Goal: Information Seeking & Learning: Understand process/instructions

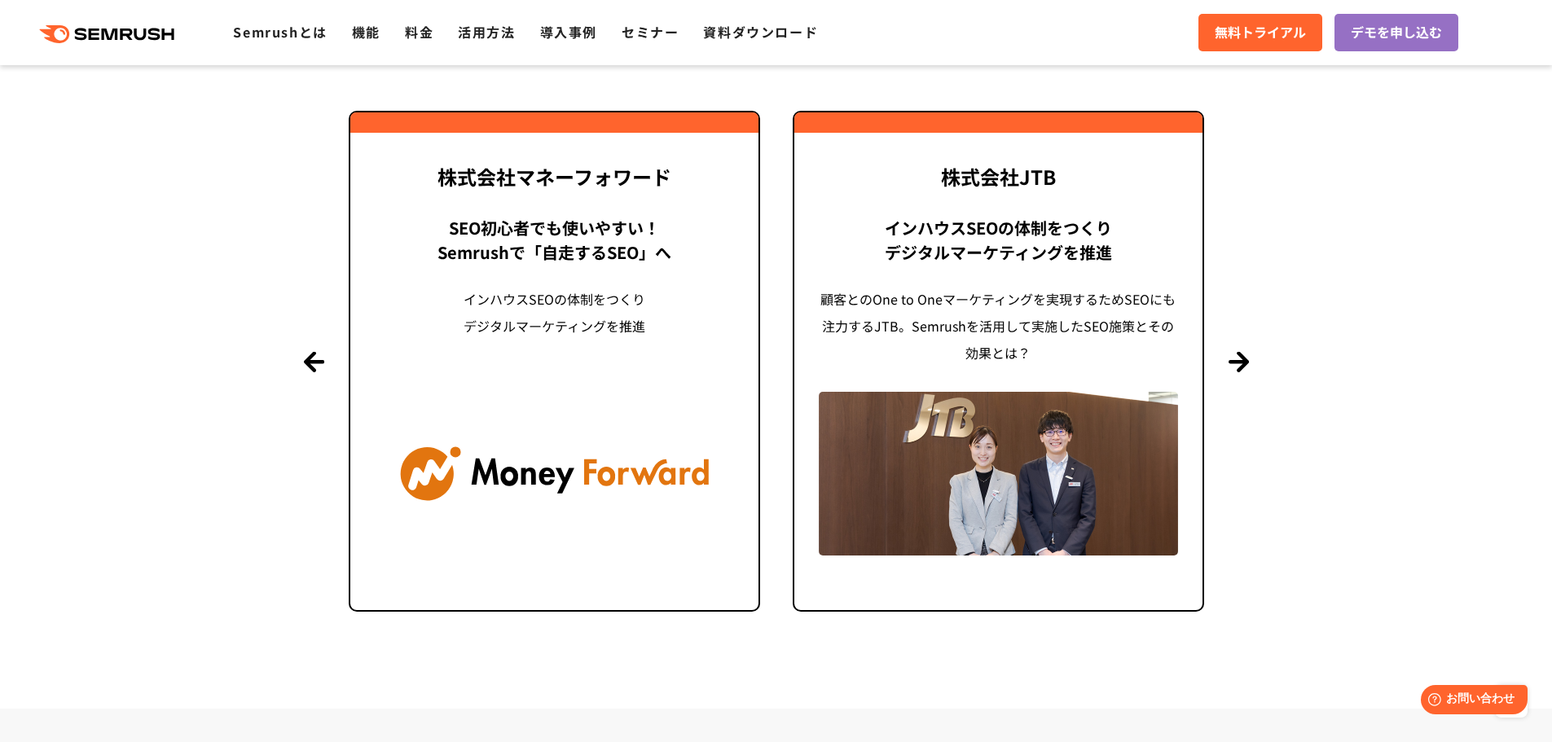
scroll to position [3893, 0]
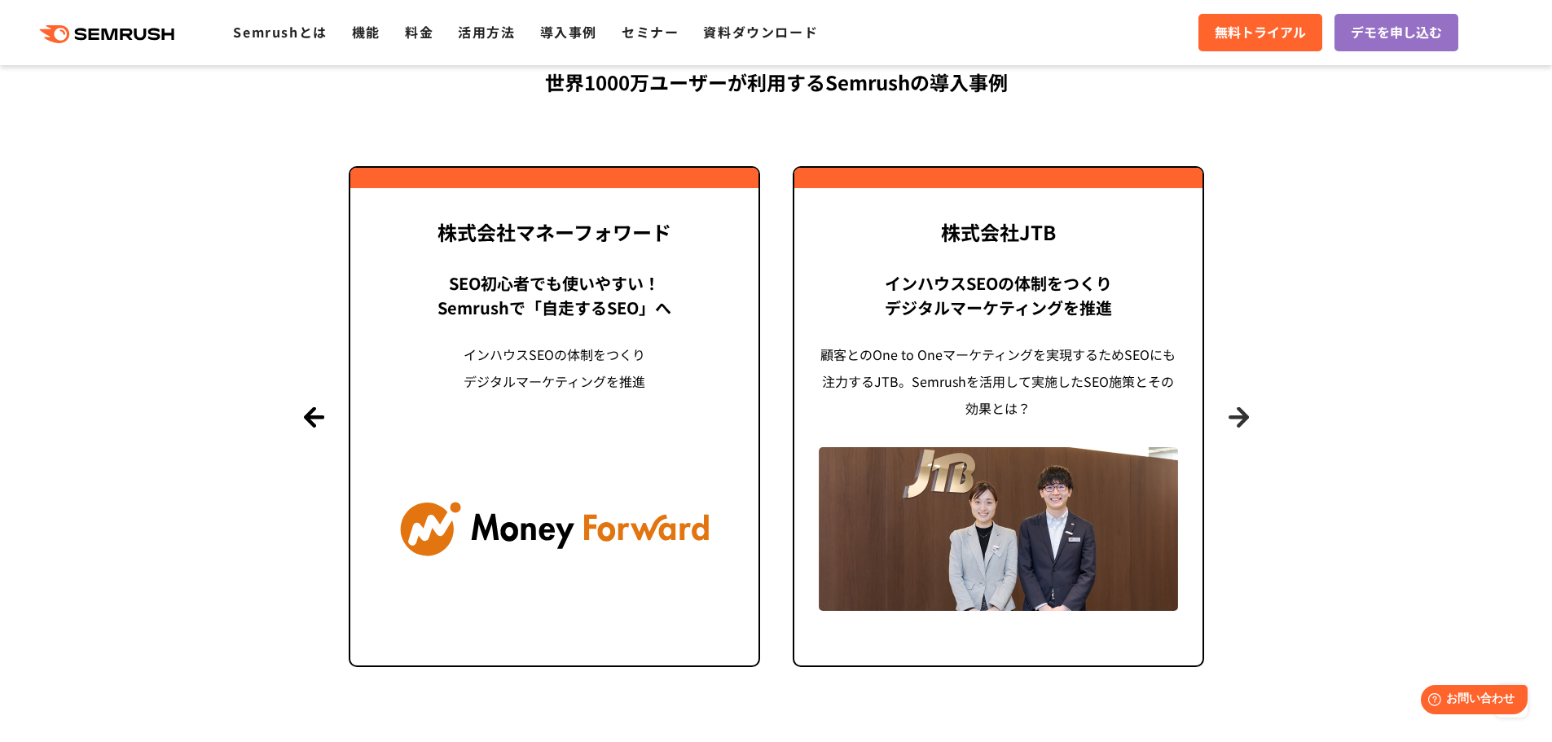
click at [1244, 426] on button "Next" at bounding box center [1239, 417] width 20 height 20
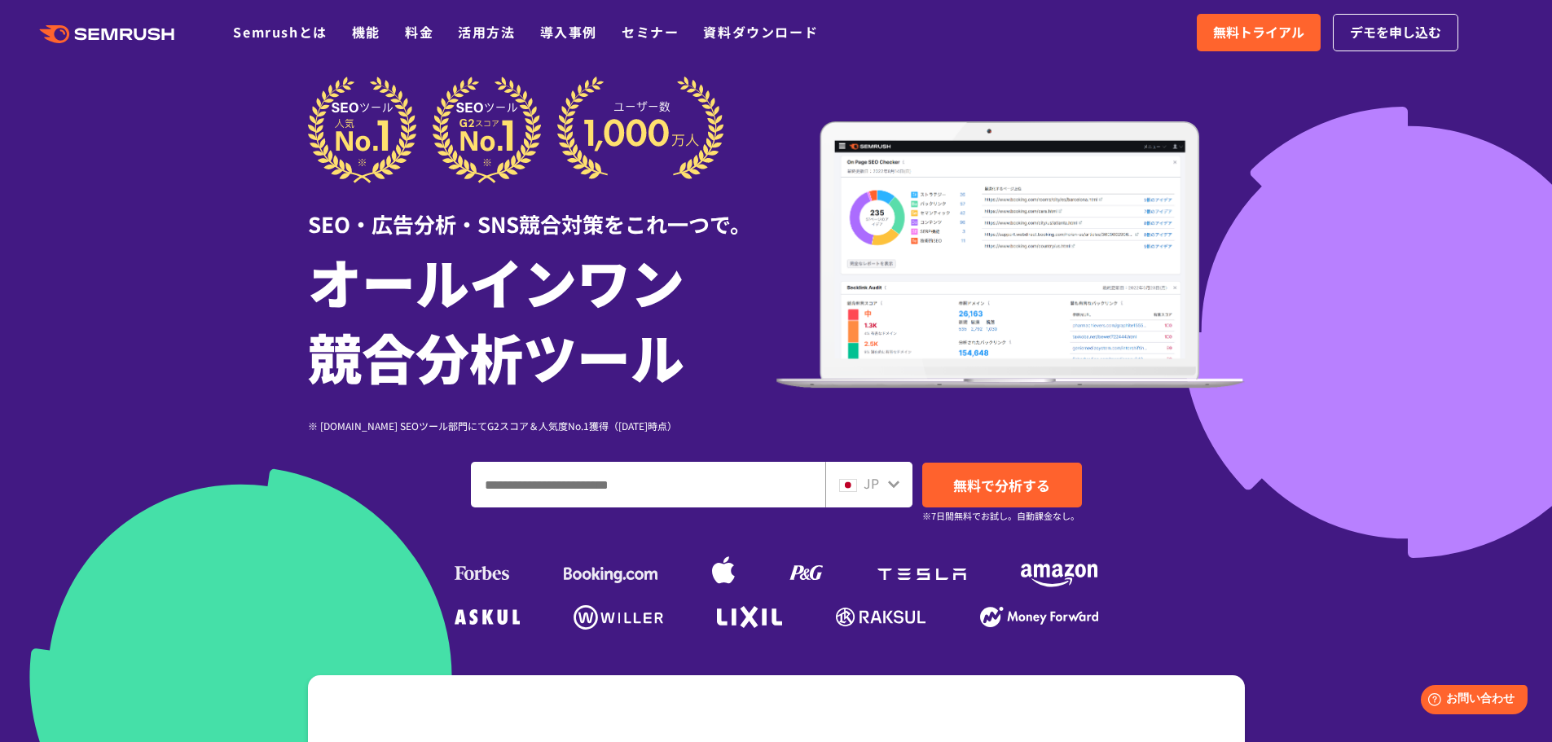
scroll to position [8, 0]
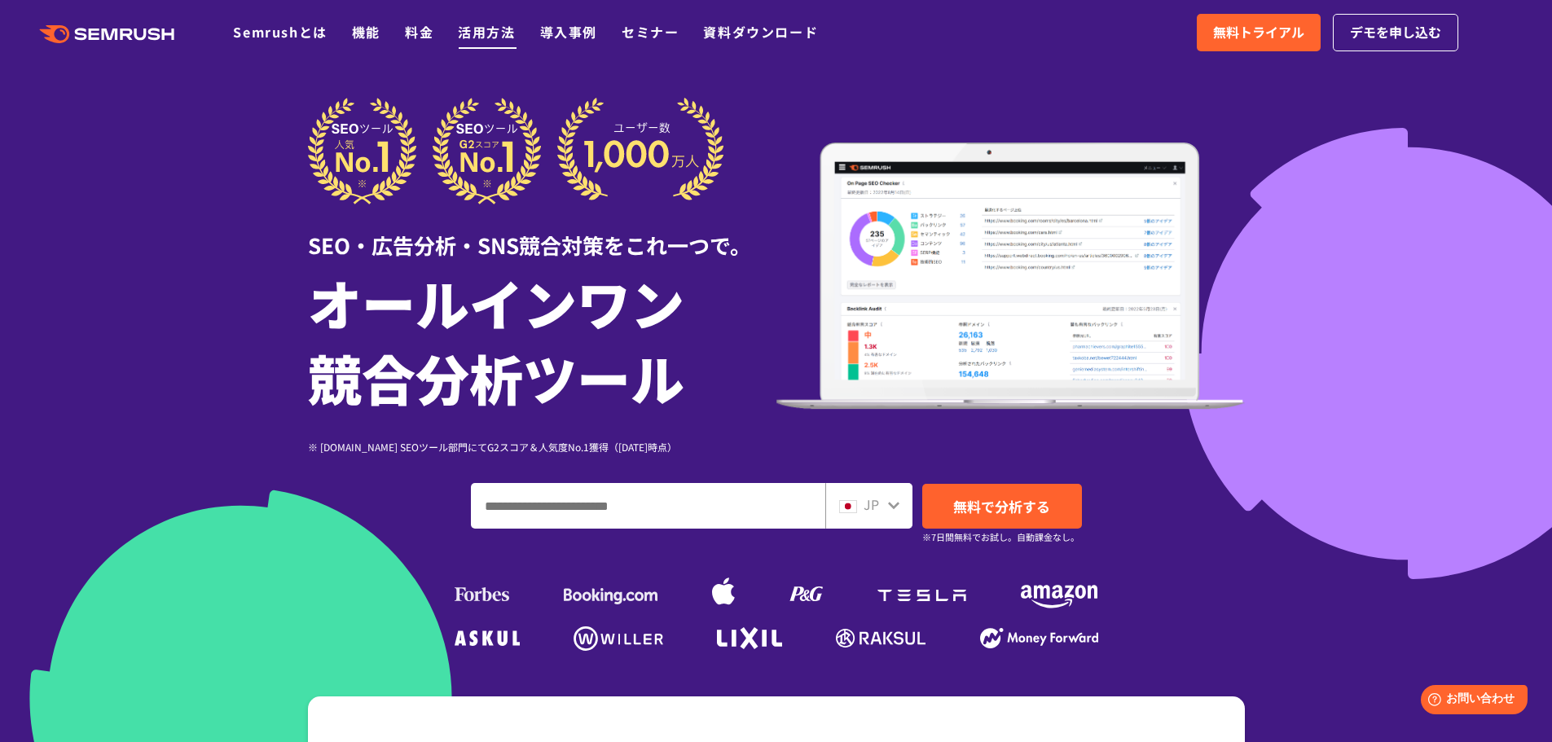
click at [482, 42] on li "活用方法" at bounding box center [486, 32] width 57 height 21
click at [477, 23] on link "活用方法" at bounding box center [486, 32] width 57 height 20
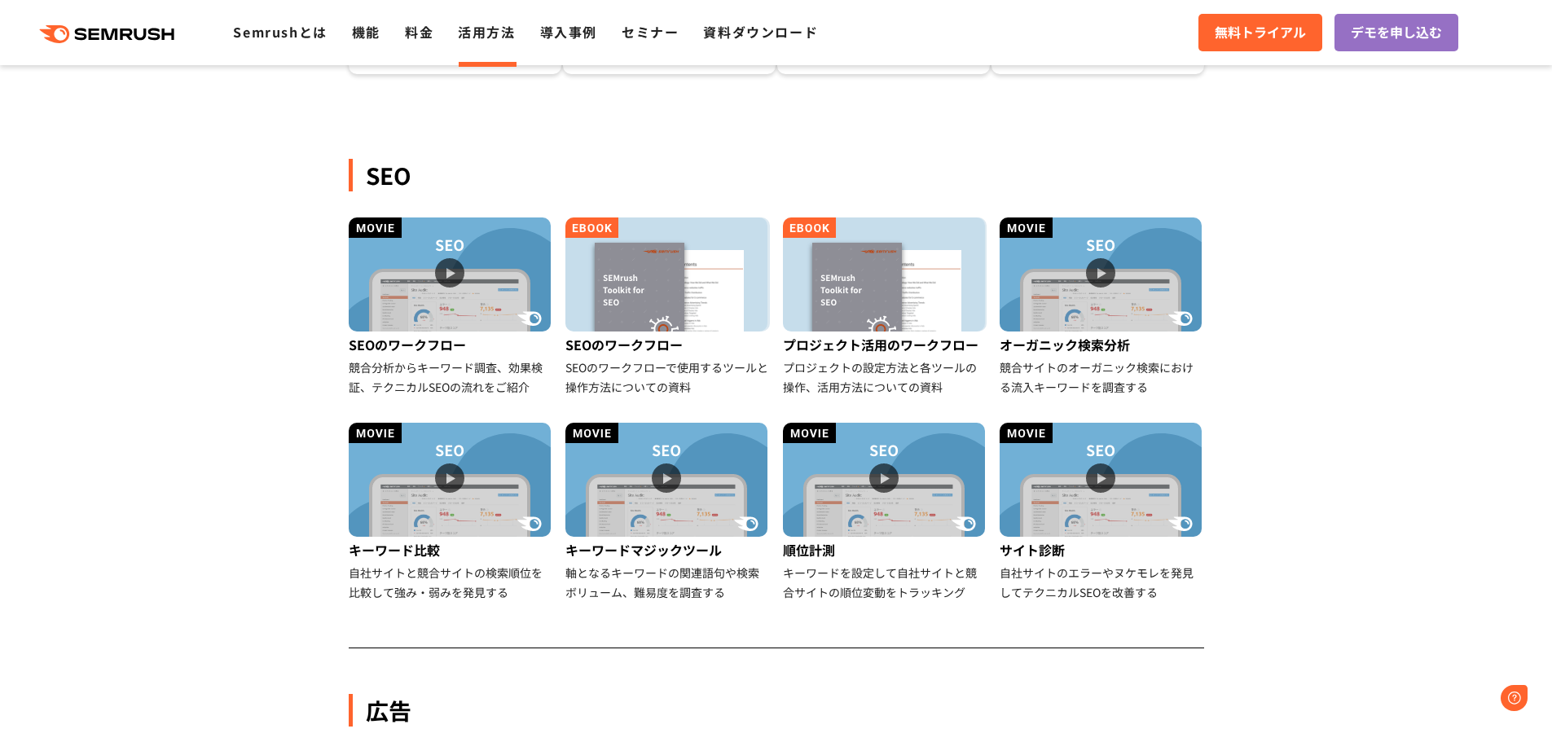
scroll to position [136, 0]
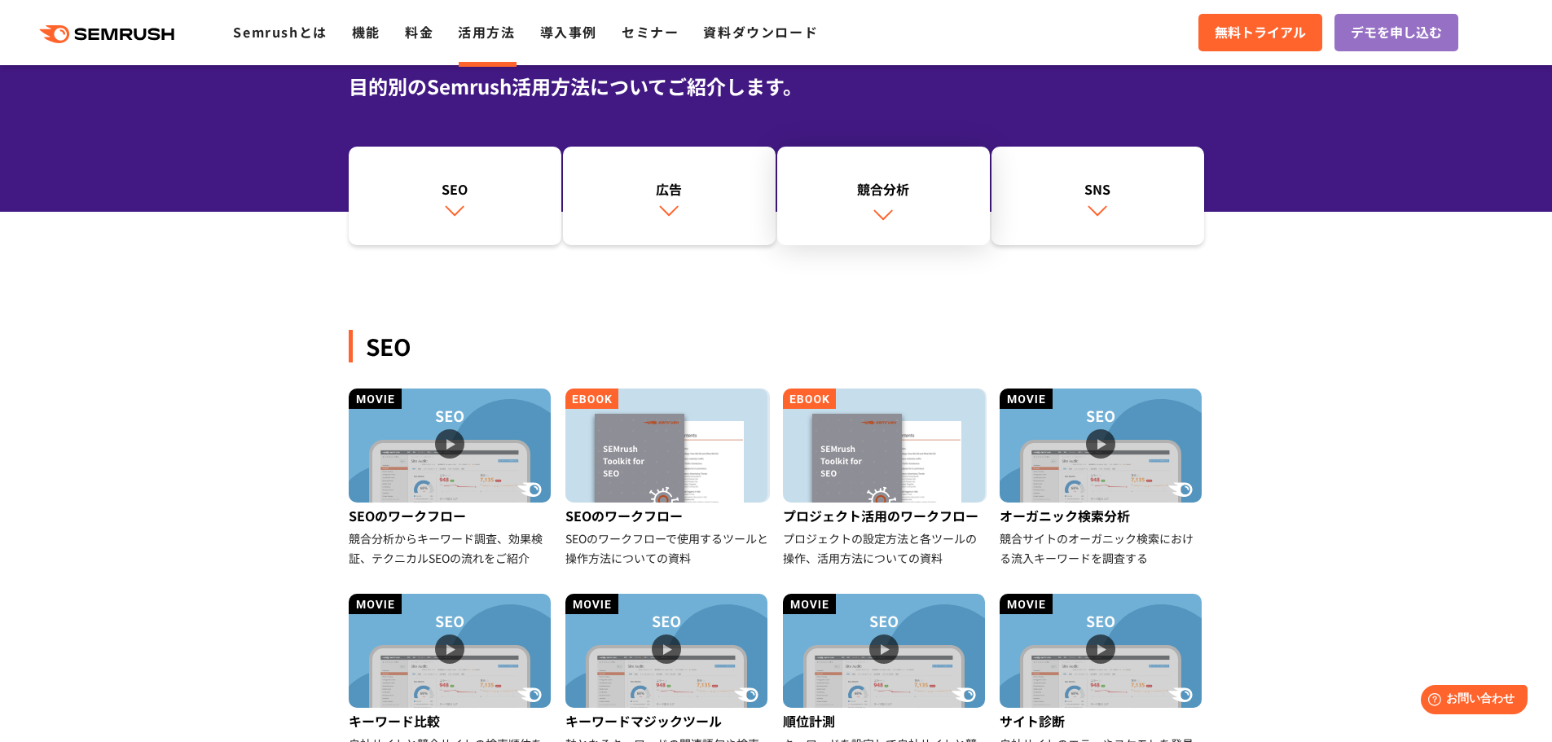
click at [892, 214] on img at bounding box center [883, 214] width 21 height 21
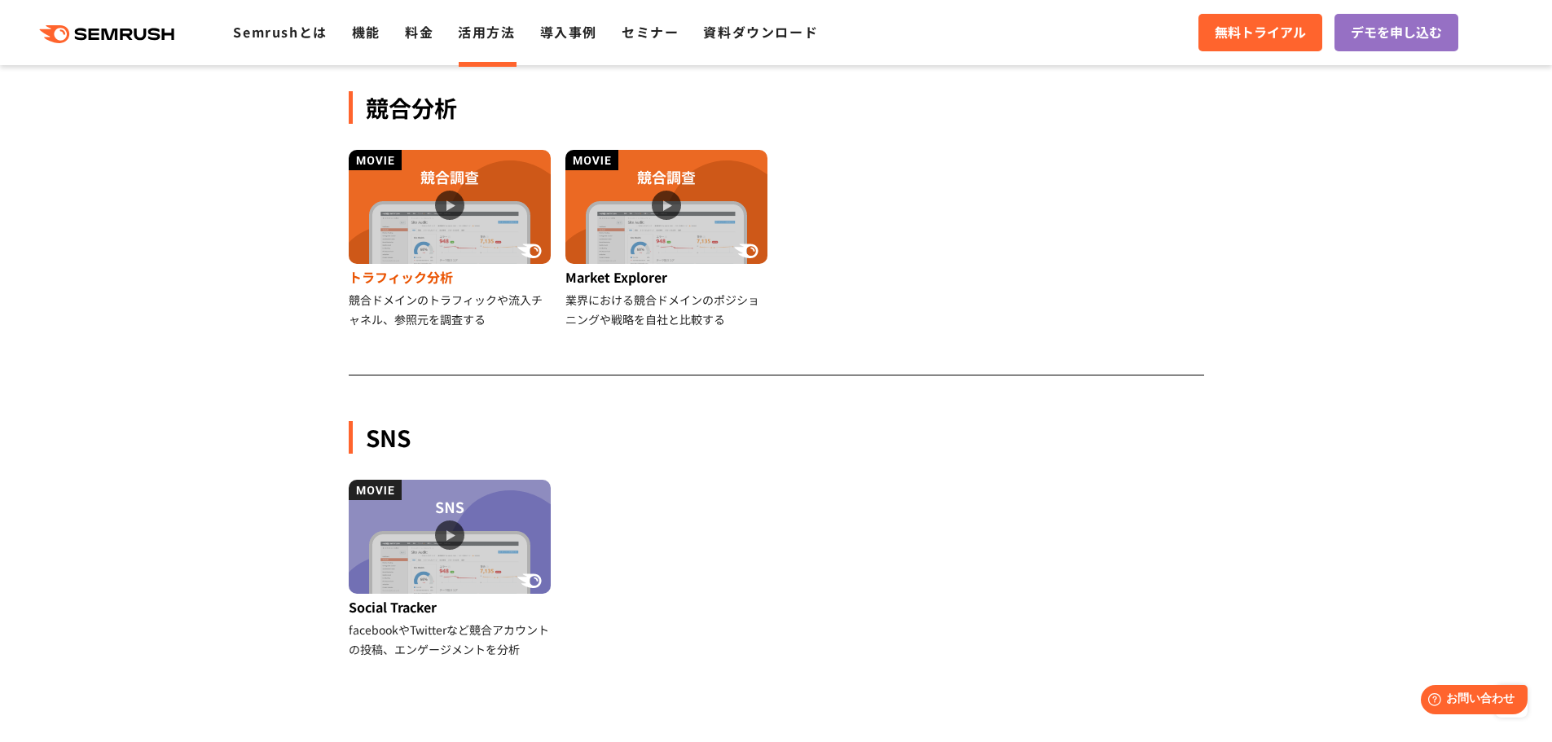
click at [444, 226] on img at bounding box center [450, 207] width 202 height 114
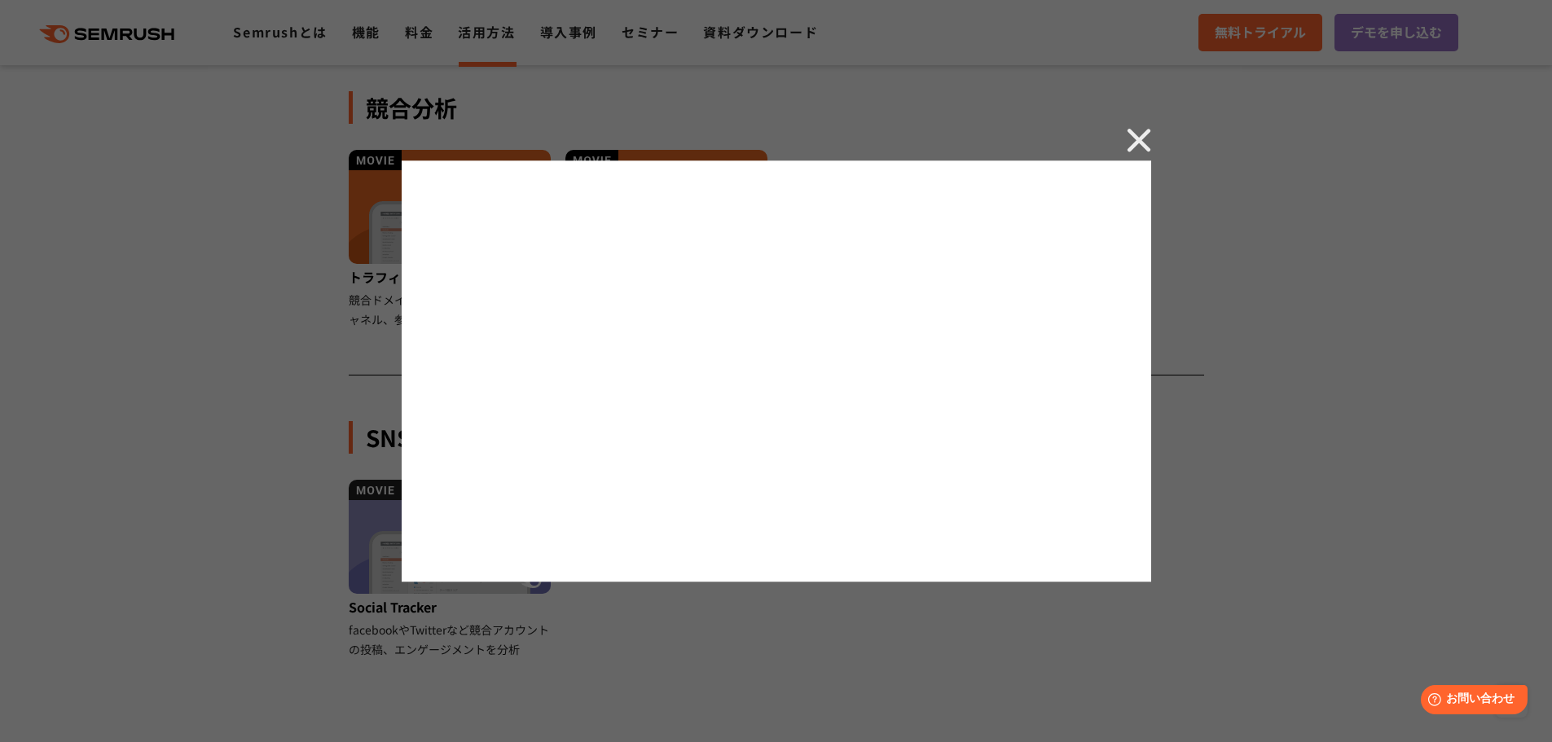
scroll to position [136, 0]
